Goal: Task Accomplishment & Management: Complete application form

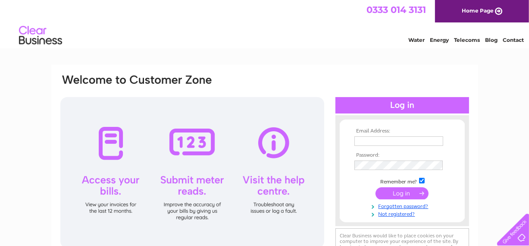
click at [416, 40] on link "Water" at bounding box center [416, 40] width 16 height 6
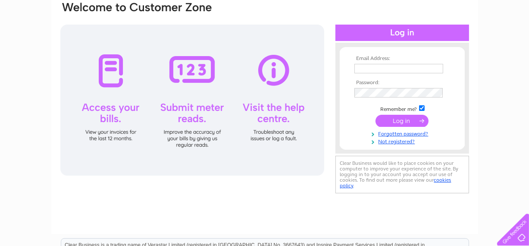
scroll to position [86, 0]
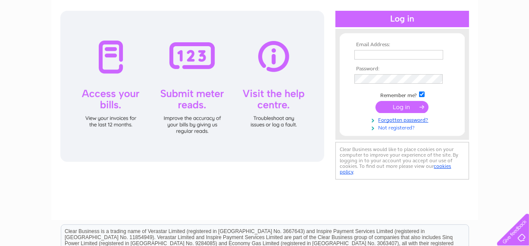
click at [387, 127] on link "Not registered?" at bounding box center [403, 127] width 98 height 8
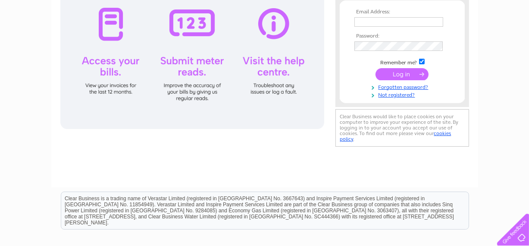
scroll to position [129, 0]
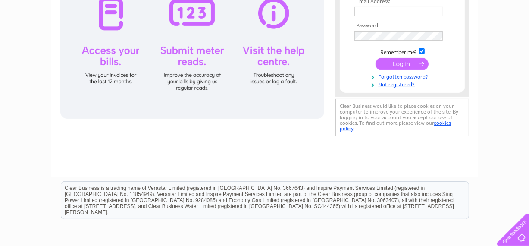
click at [272, 21] on div at bounding box center [192, 43] width 264 height 151
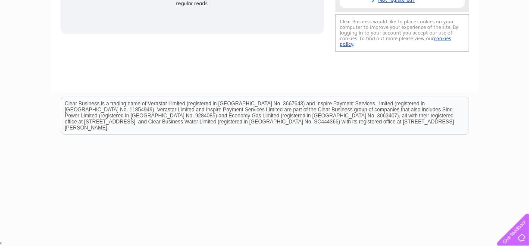
scroll to position [0, 0]
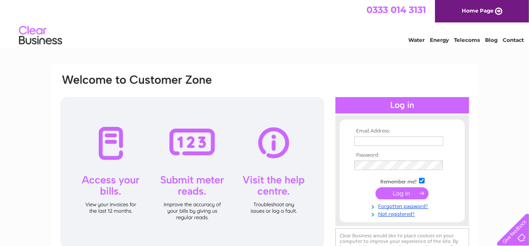
click at [34, 36] on img at bounding box center [41, 35] width 44 height 26
